Goal: Information Seeking & Learning: Learn about a topic

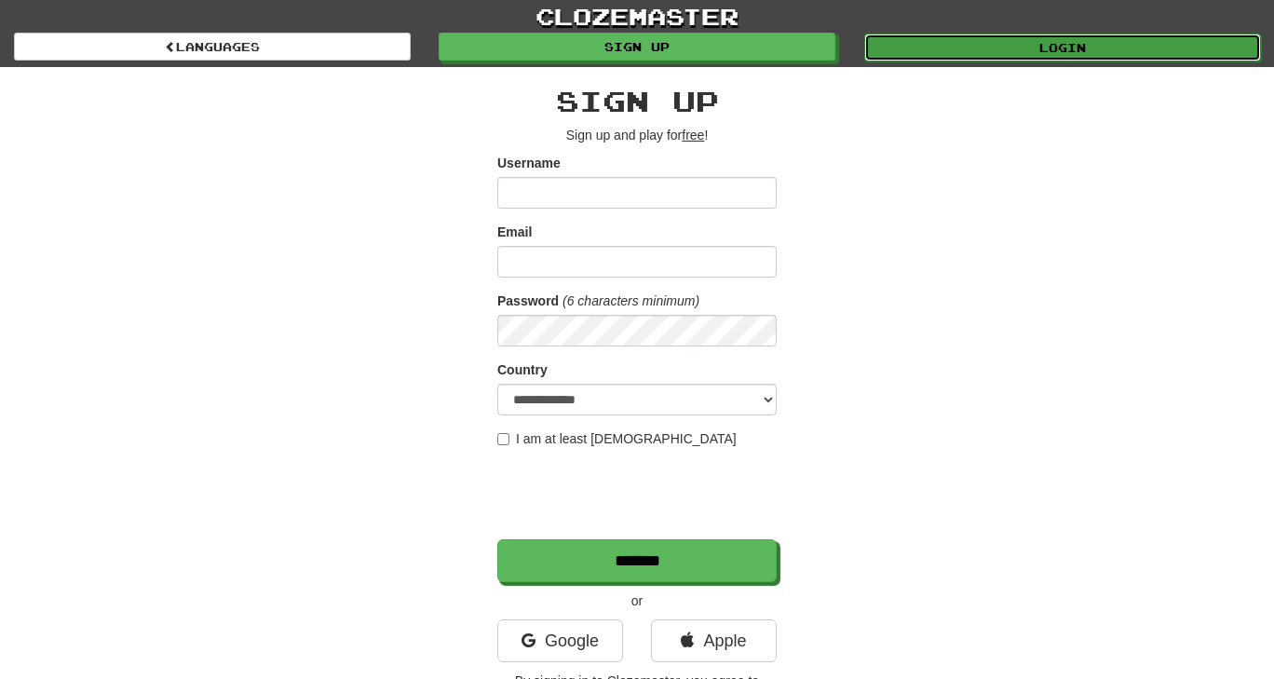
click at [1015, 41] on link "Login" at bounding box center [1063, 48] width 397 height 28
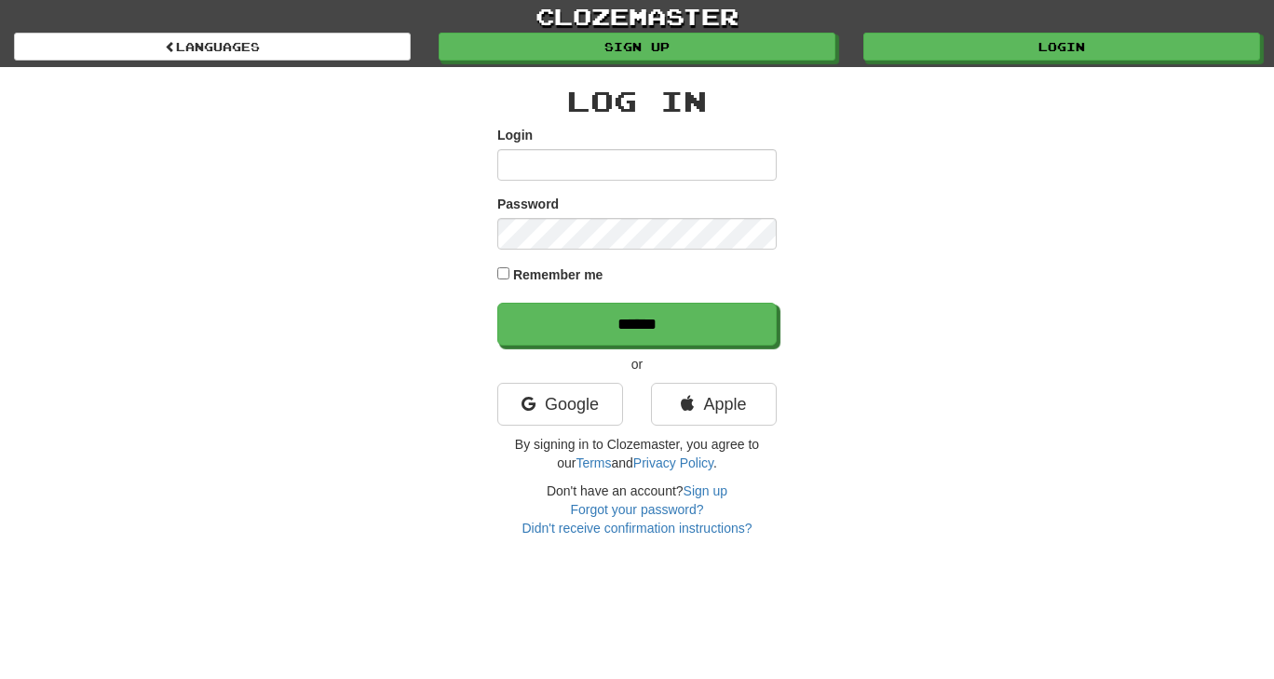
click at [708, 152] on input "Login" at bounding box center [636, 165] width 279 height 32
type input "**********"
click at [497, 303] on input "******" at bounding box center [636, 324] width 279 height 43
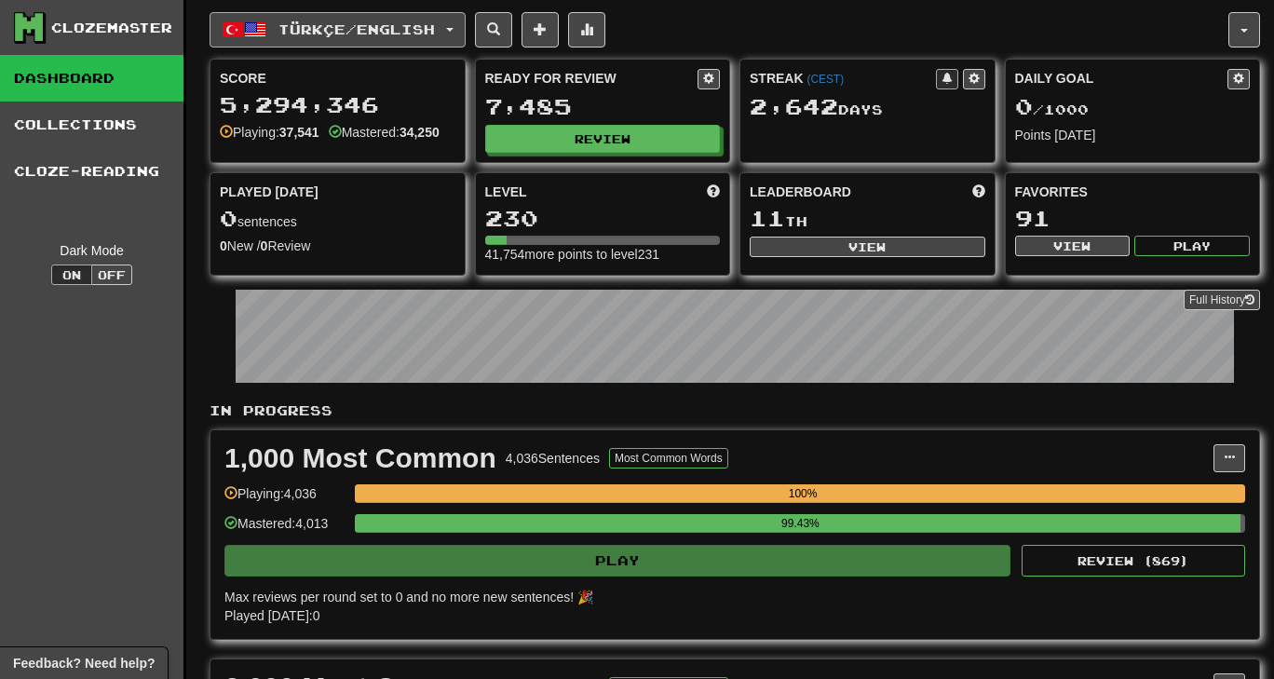
click at [383, 31] on span "Türkçe / English" at bounding box center [357, 29] width 157 height 16
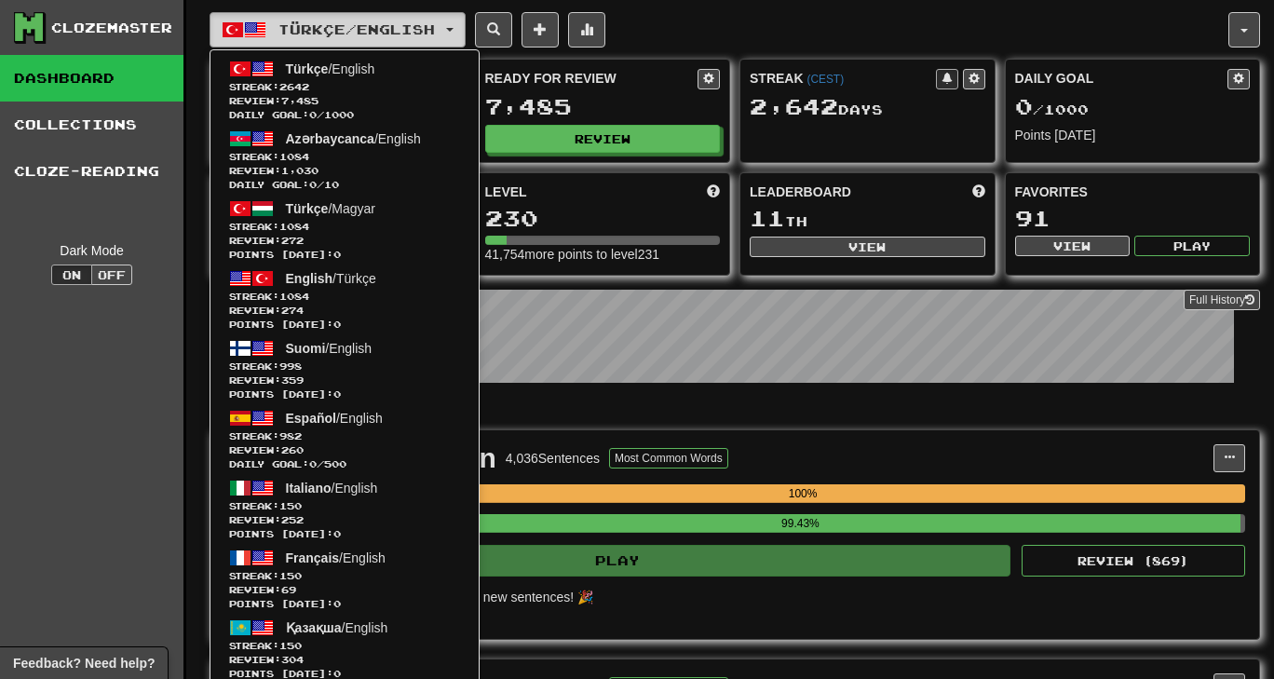
drag, startPoint x: 383, startPoint y: 31, endPoint x: 622, endPoint y: 103, distance: 250.2
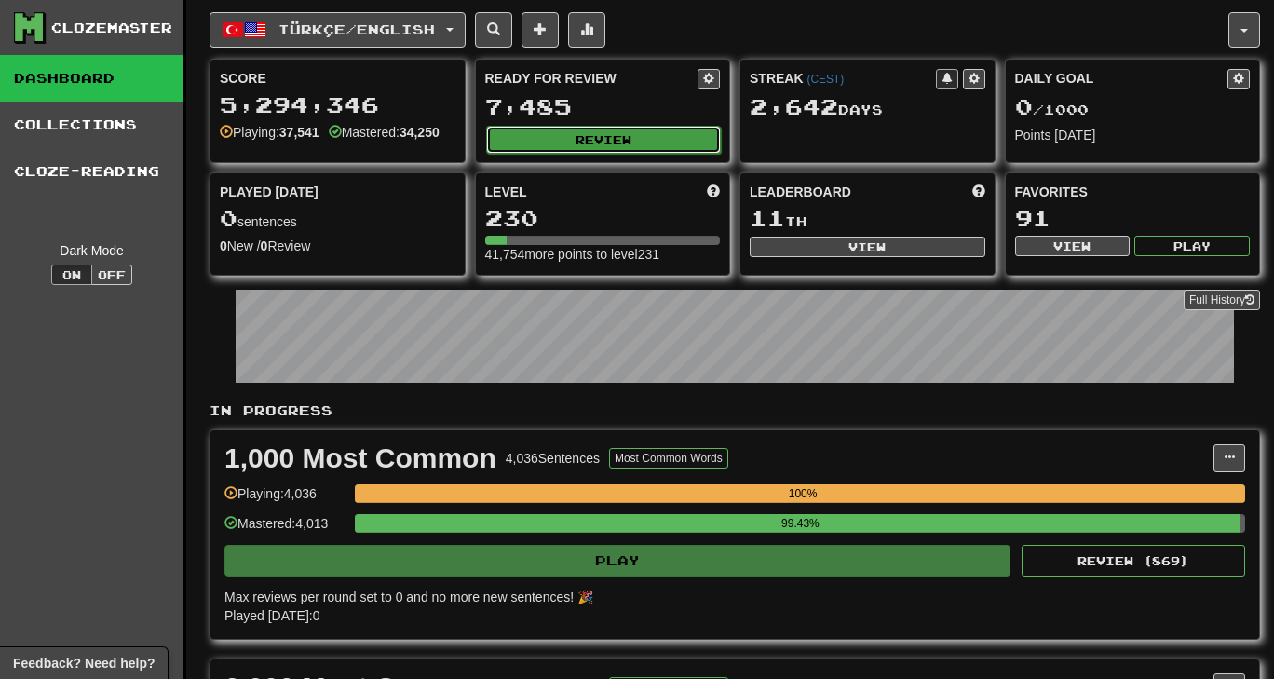
click at [584, 140] on button "Review" at bounding box center [604, 140] width 236 height 28
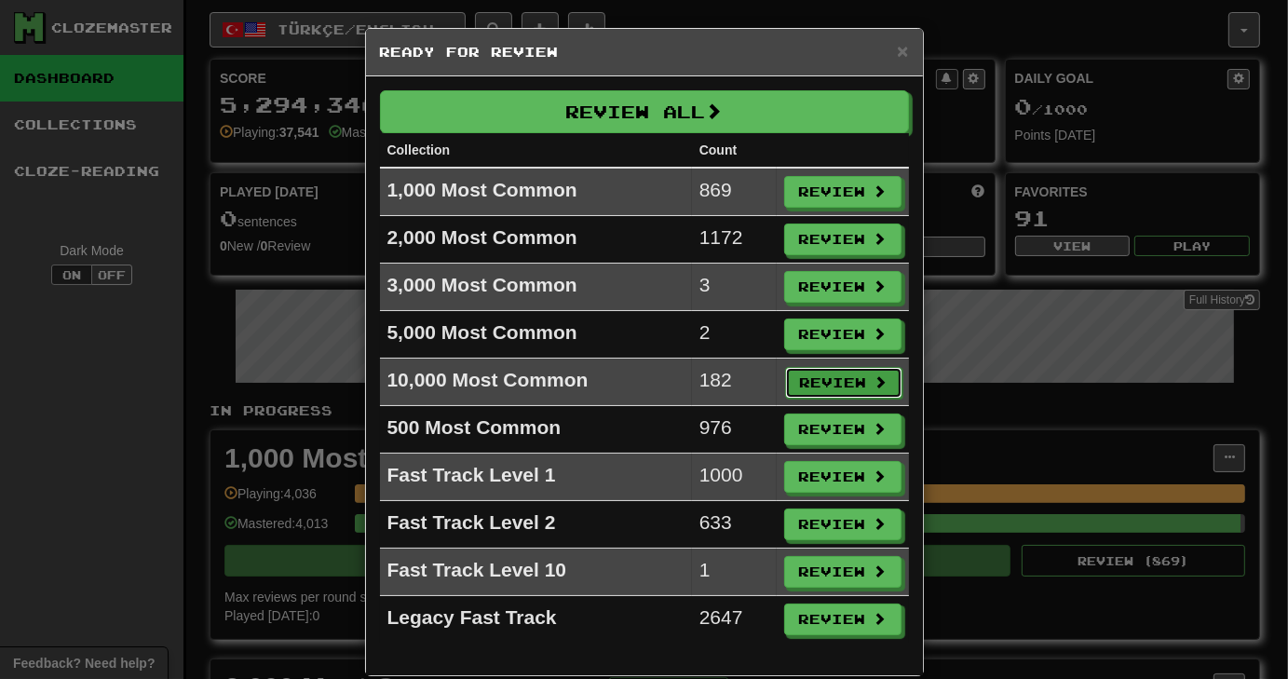
click at [826, 384] on button "Review" at bounding box center [843, 383] width 117 height 32
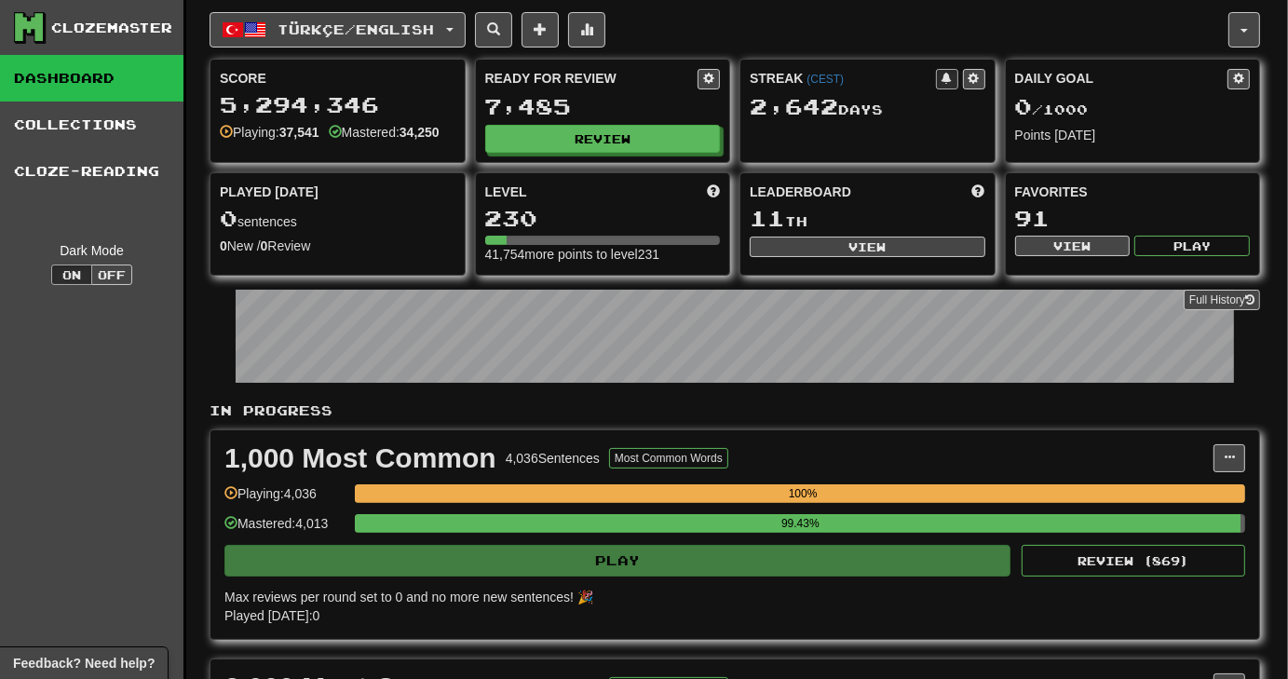
select select "********"
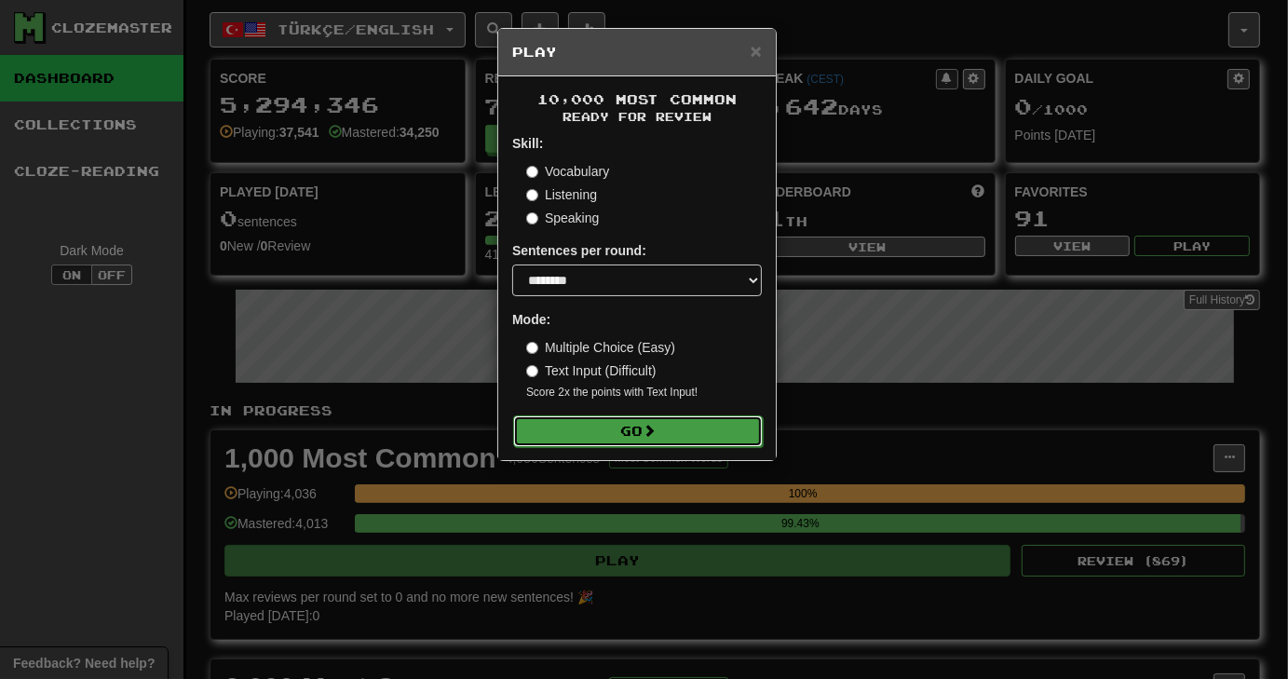
click at [662, 422] on button "Go" at bounding box center [638, 431] width 250 height 32
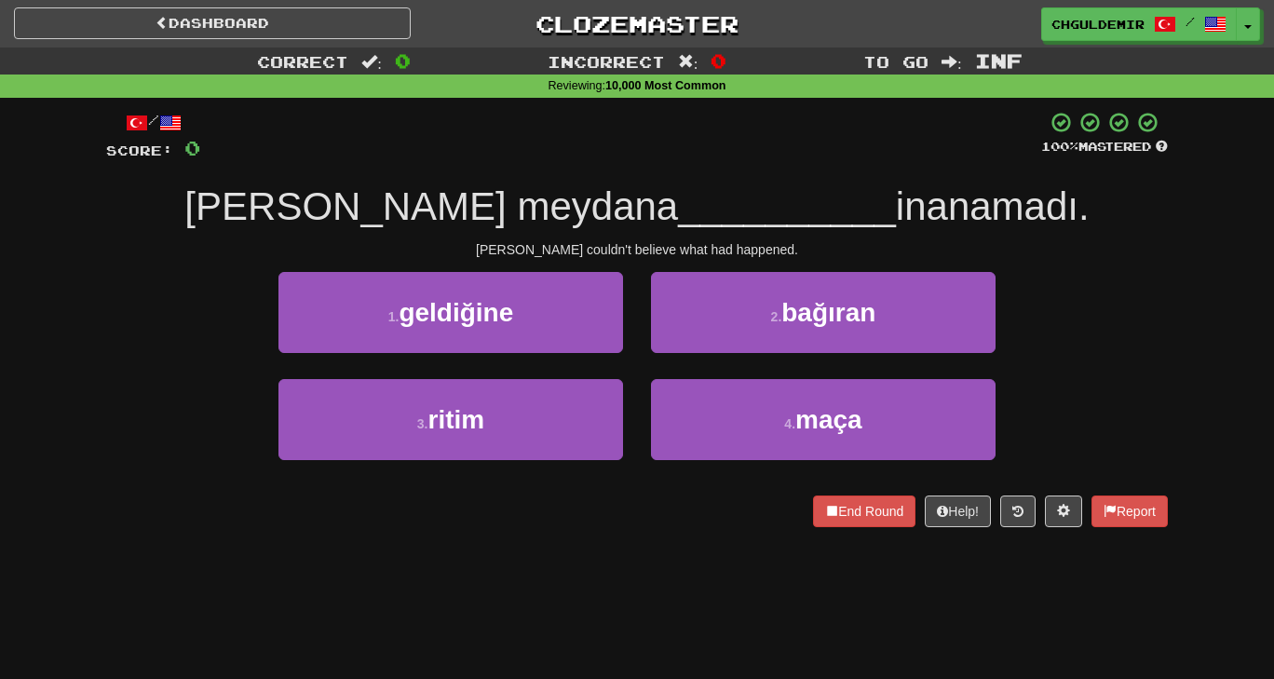
click at [549, 266] on div "/ Score: 0 100 % Mastered Tom neyin meydana __________ inanamadı. Tom couldn't …" at bounding box center [637, 319] width 1062 height 416
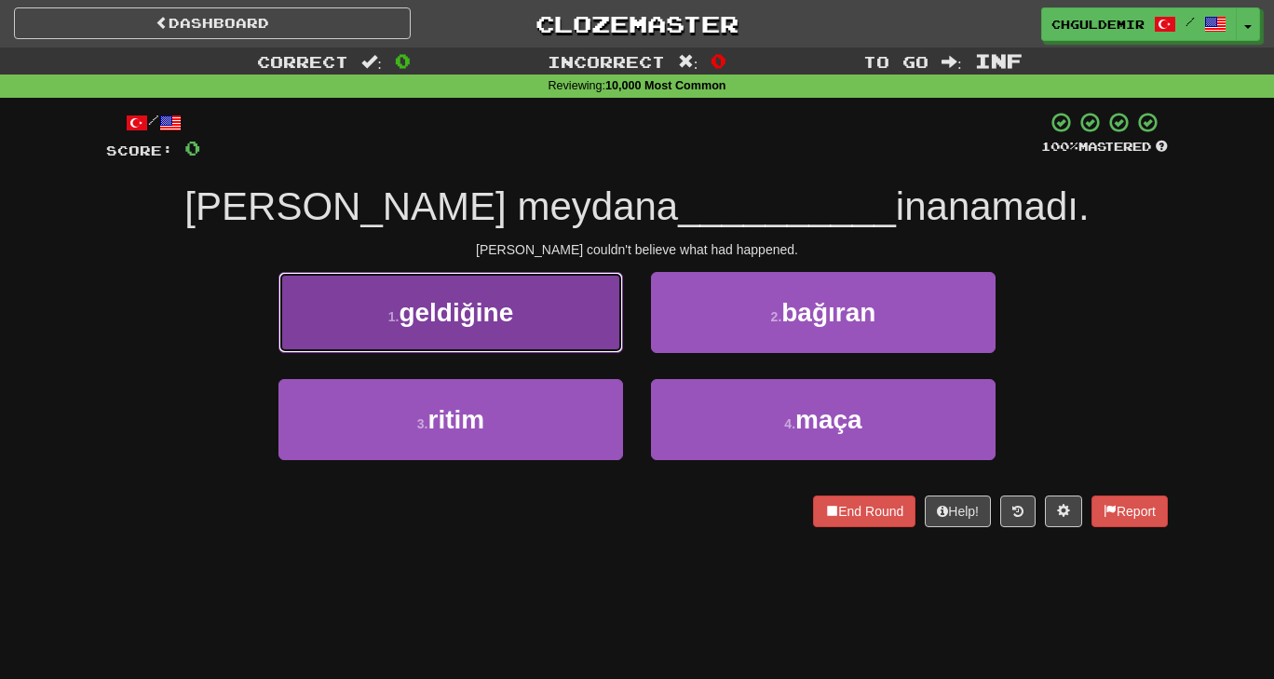
click at [563, 320] on button "1 . geldiğine" at bounding box center [451, 312] width 345 height 81
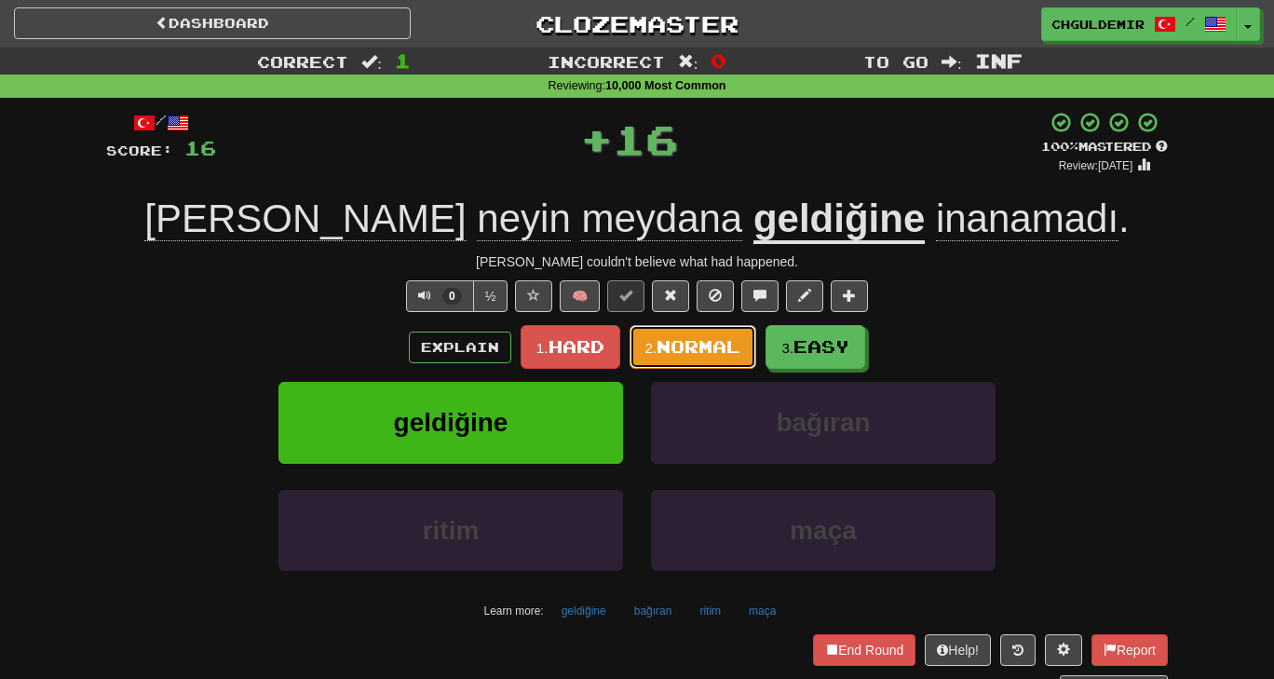
click at [698, 330] on button "2. Normal" at bounding box center [694, 347] width 128 height 44
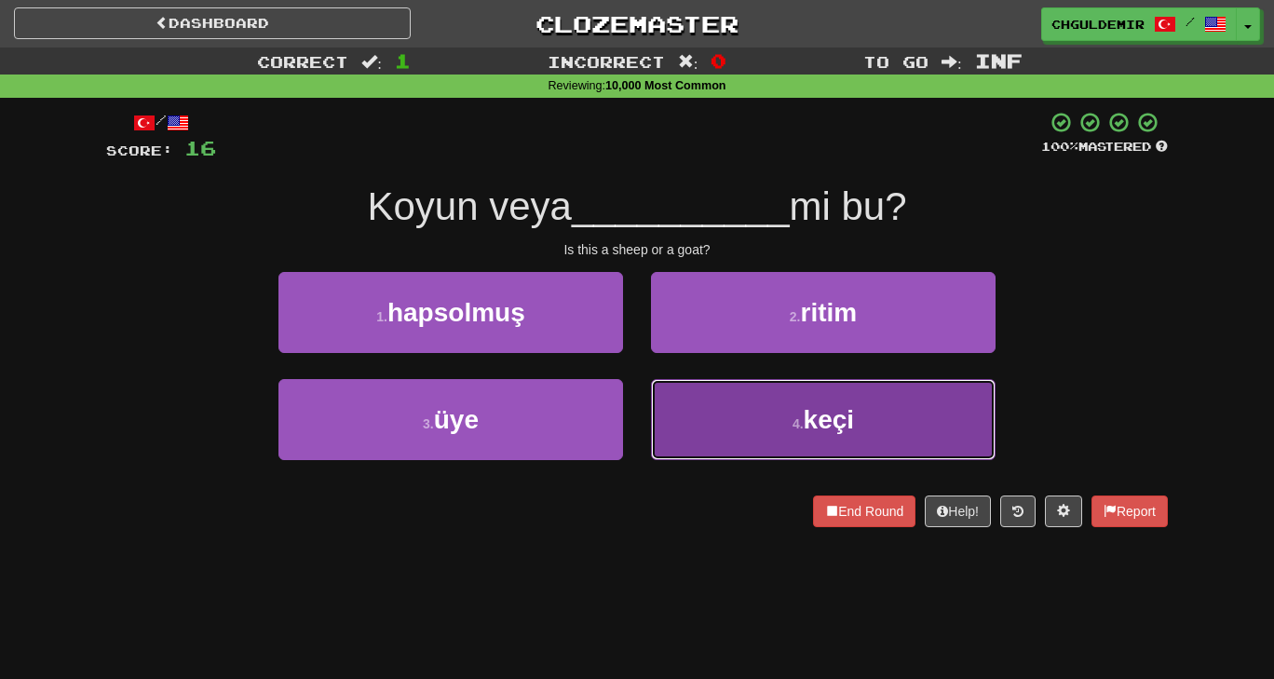
click at [731, 435] on button "4 . keçi" at bounding box center [823, 419] width 345 height 81
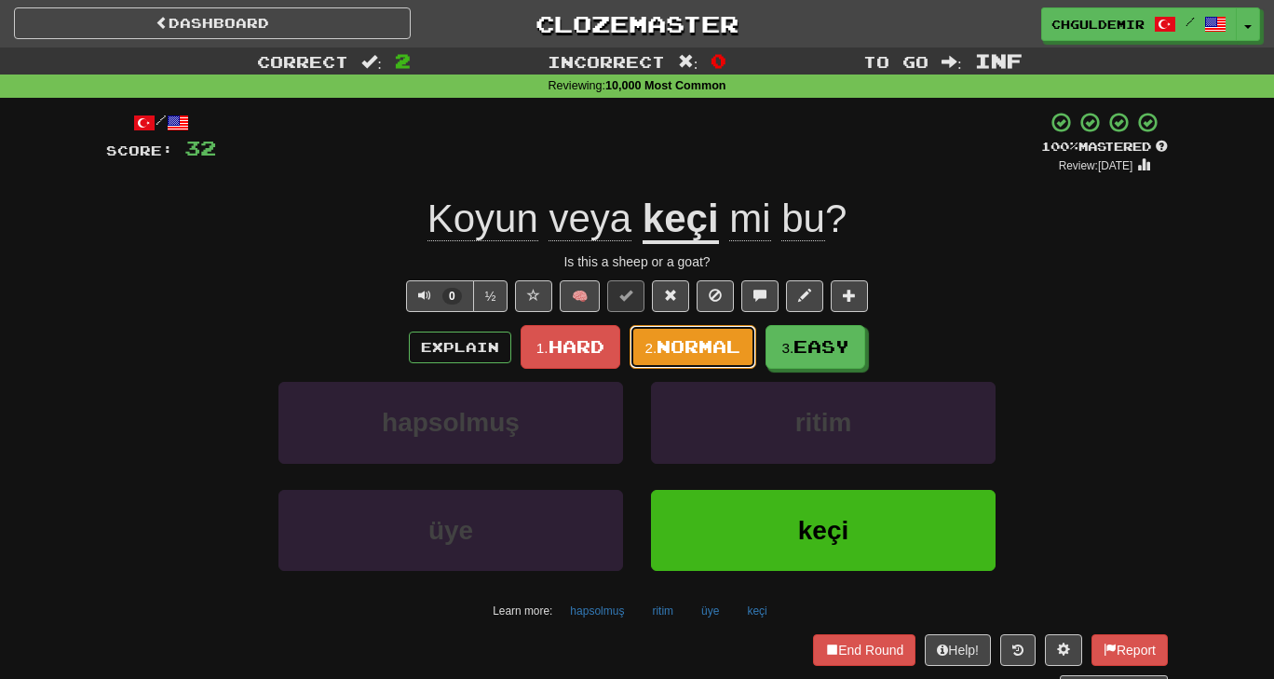
click at [688, 336] on span "Normal" at bounding box center [699, 346] width 84 height 20
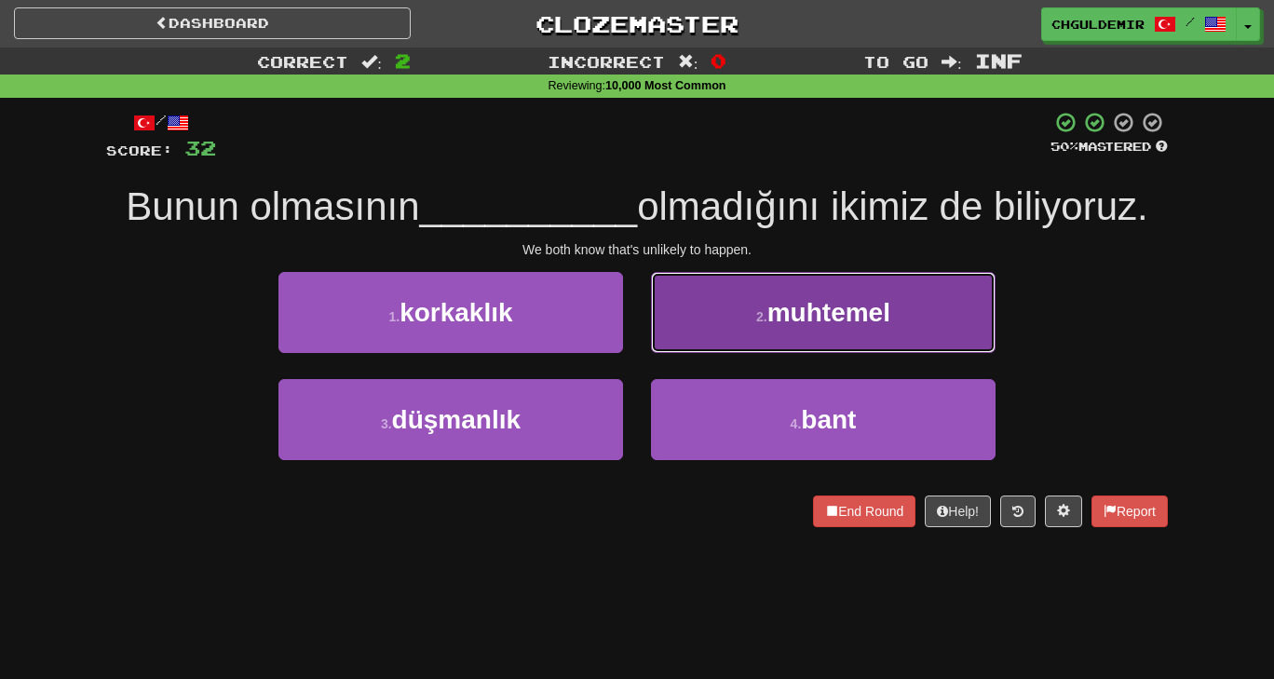
drag, startPoint x: 749, startPoint y: 312, endPoint x: 701, endPoint y: 330, distance: 51.6
click at [701, 330] on button "2 . muhtemel" at bounding box center [823, 312] width 345 height 81
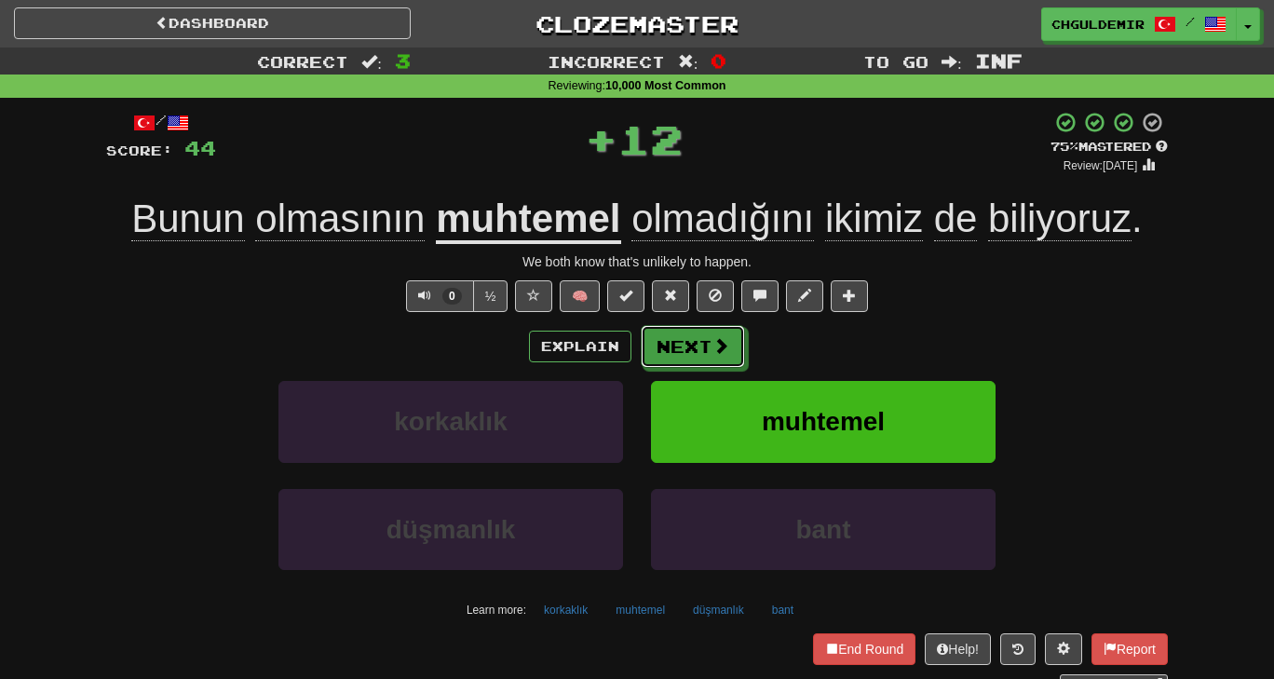
click at [701, 330] on button "Next" at bounding box center [693, 346] width 104 height 43
